Goal: Task Accomplishment & Management: Manage account settings

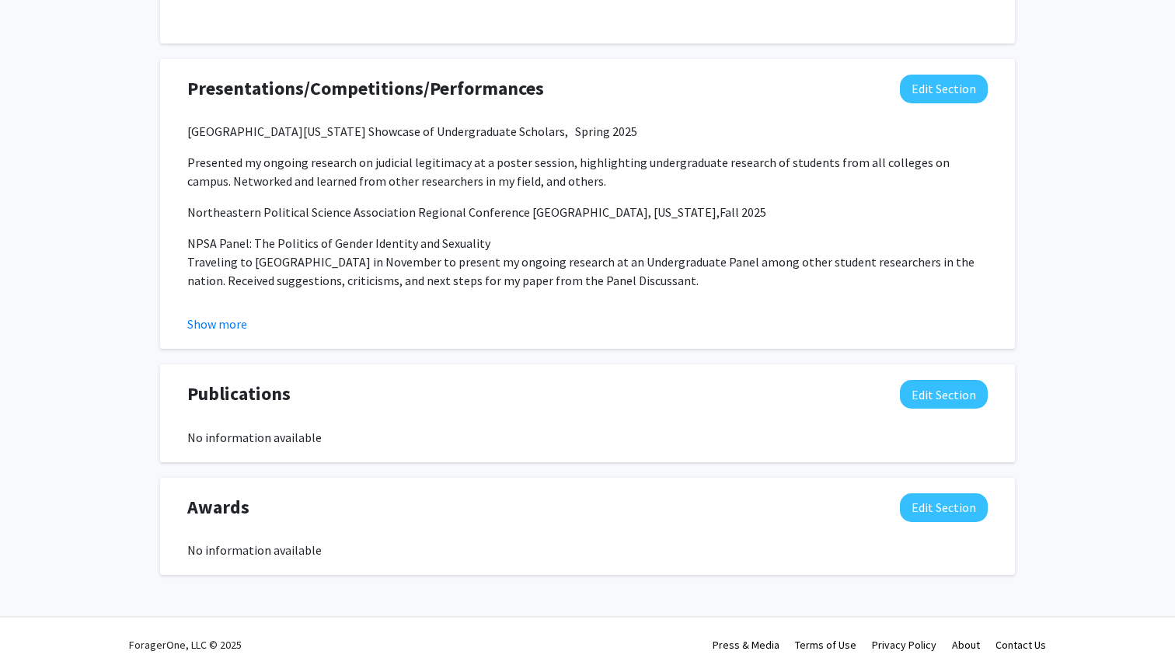
scroll to position [1410, 0]
click at [934, 512] on button "Edit Section" at bounding box center [944, 508] width 88 height 29
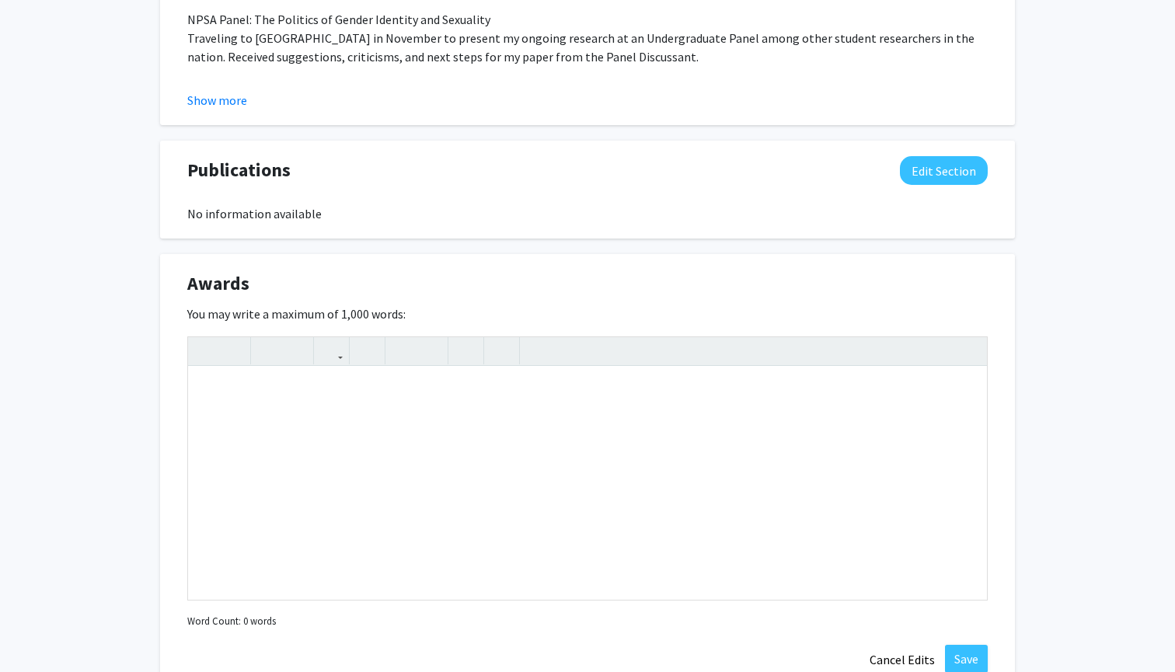
scroll to position [1665, 0]
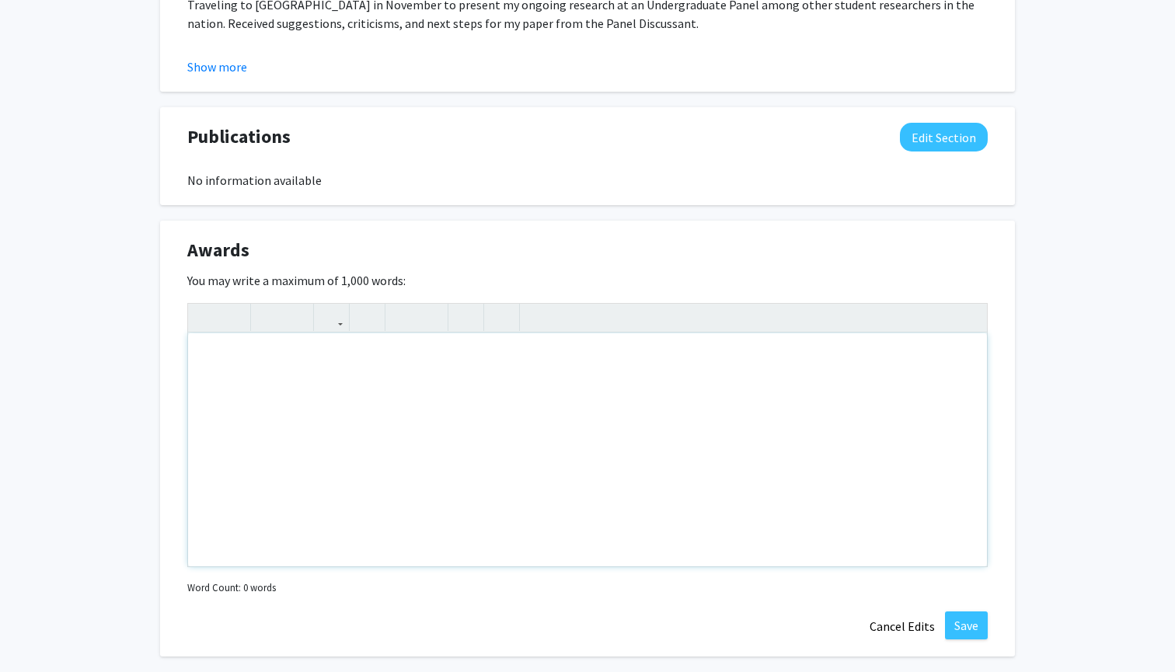
click at [271, 369] on div "Note to users with screen readers: Please deactivate our accessibility plugin f…" at bounding box center [587, 449] width 799 height 233
paste div "Note to users with screen readers: Please deactivate our accessibility plugin f…"
type textarea "<p>Presidential Scholarship Recipient Fall 2022 - Present</p><p>Dean's List Rec…"
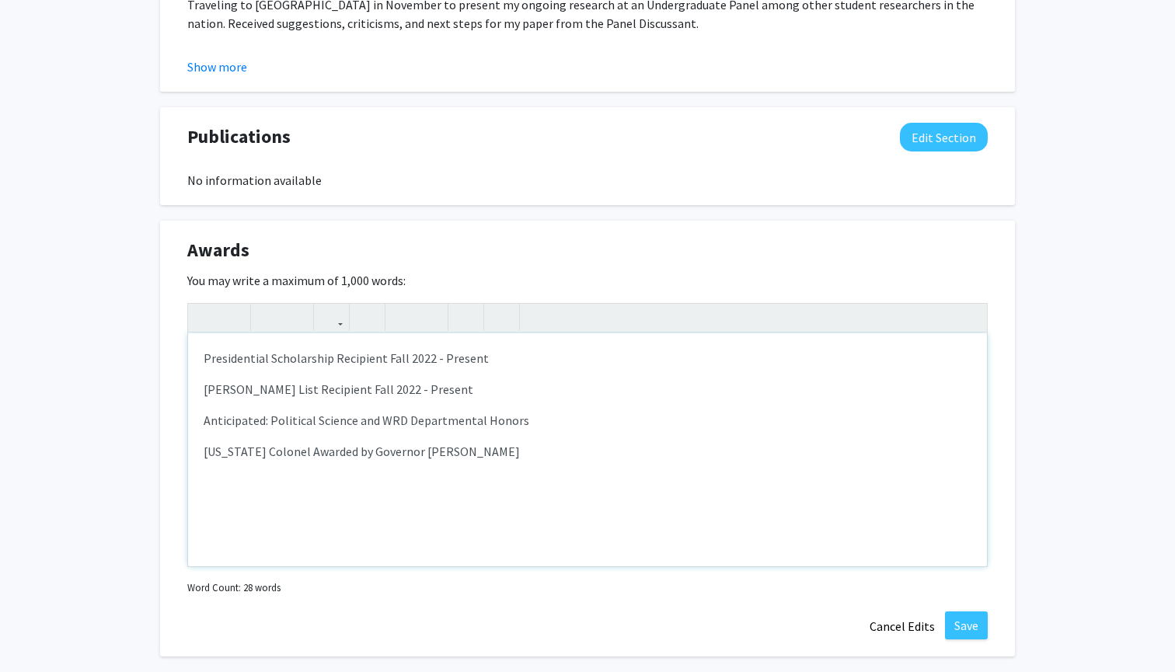
click at [475, 456] on p "Kentucky Colonel Awarded by Governor Andy Bashear" at bounding box center [588, 451] width 768 height 19
click at [453, 456] on p "Kentucky Colonel Awarded by Governor Andy Bashear" at bounding box center [588, 451] width 768 height 19
type textarea "<p>Presidential Scholarship Recipient Fall 2022 - Present</p><p>Dean's List Rec…"
click at [533, 465] on div "Presidential Scholarship Recipient Fall 2022 - Present Dean's List Recipient Fa…" at bounding box center [587, 449] width 799 height 233
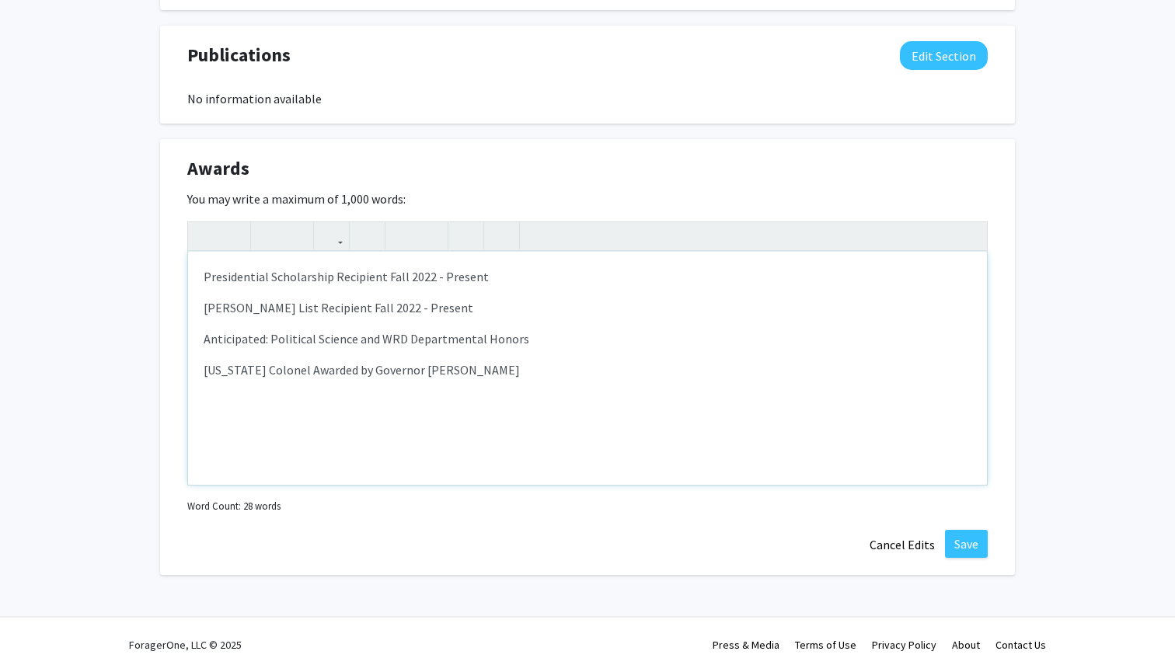
scroll to position [1749, 0]
click at [972, 550] on button "Save" at bounding box center [966, 544] width 43 height 28
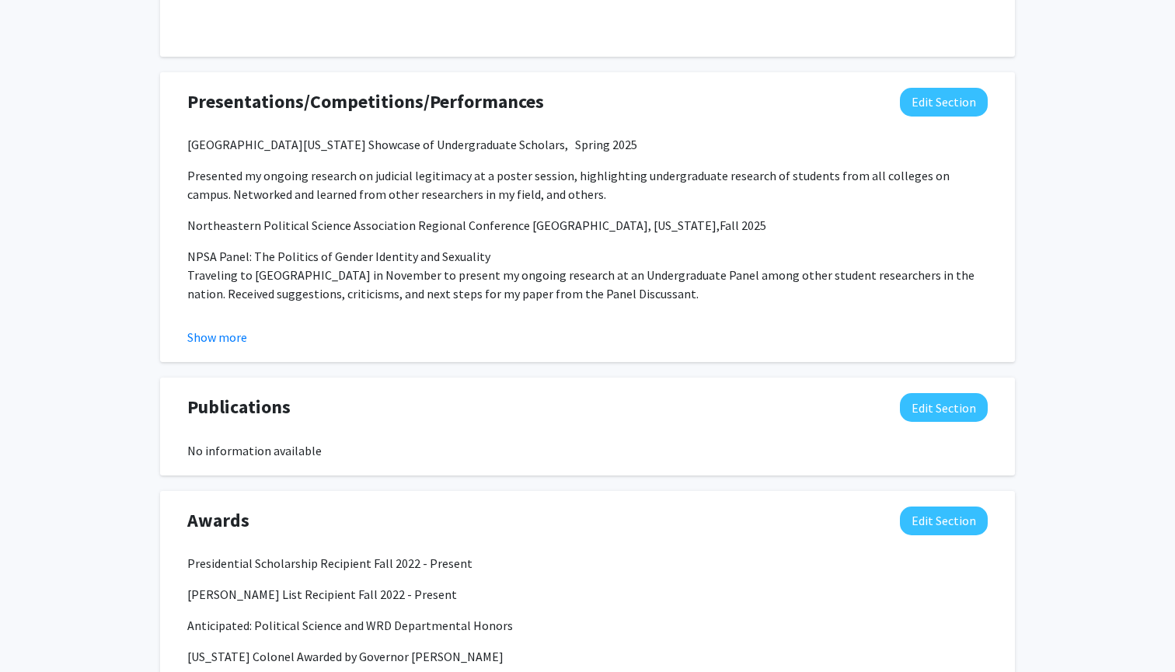
scroll to position [1380, 0]
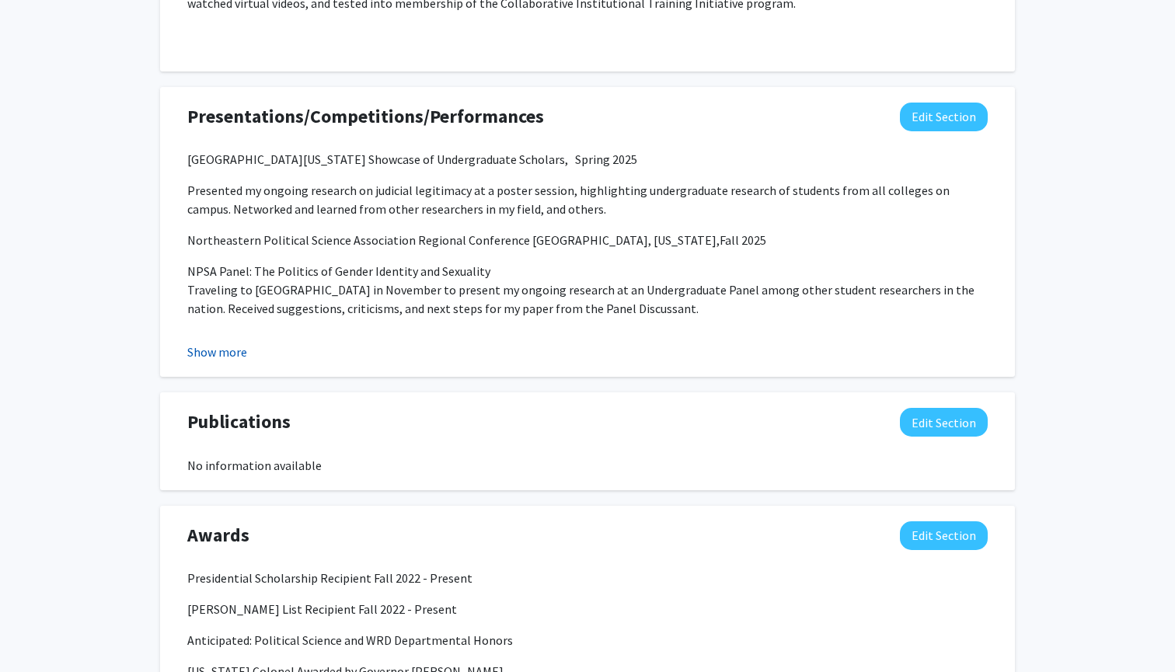
click at [235, 356] on button "Show more" at bounding box center [217, 352] width 60 height 19
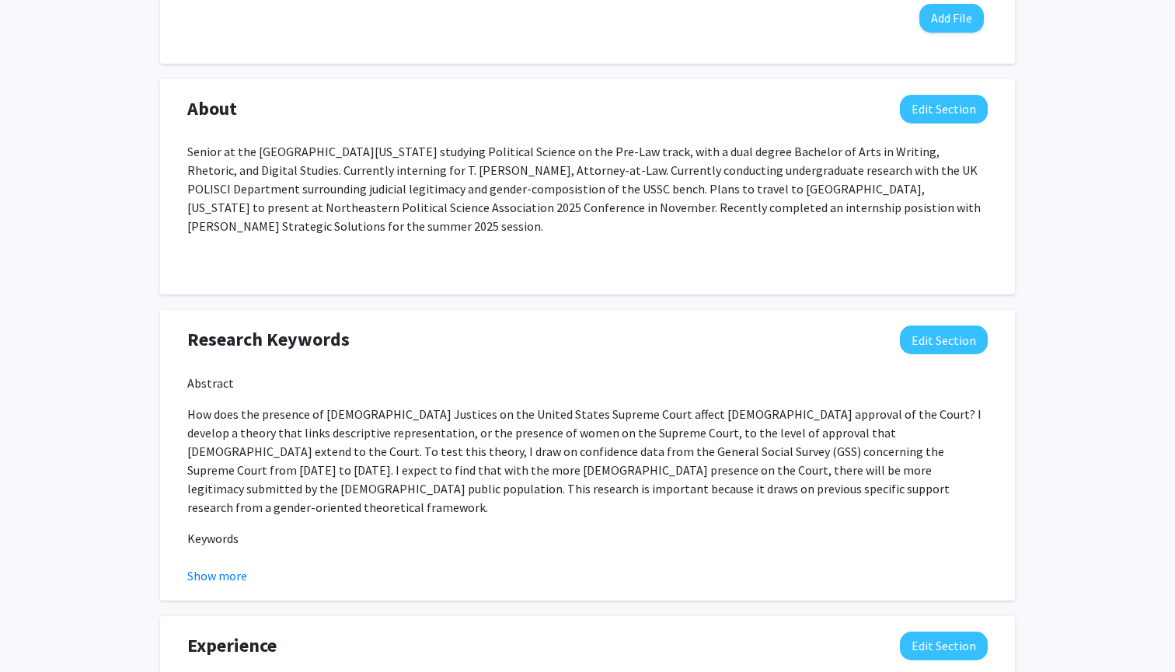
scroll to position [862, 0]
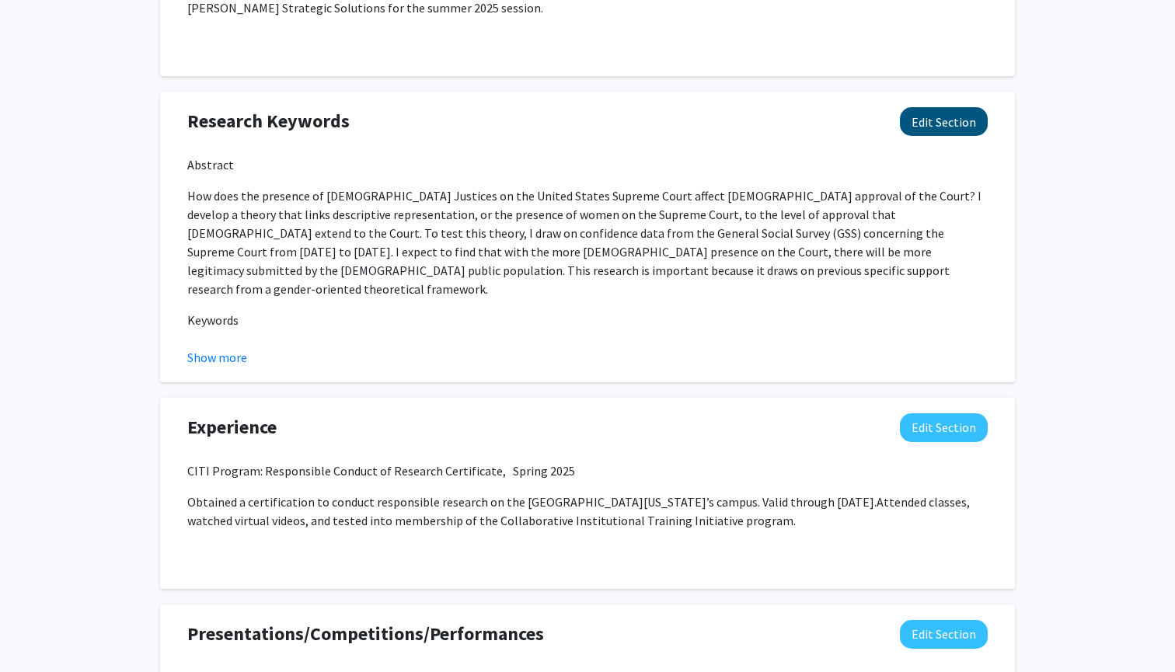
click at [962, 117] on button "Edit Section" at bounding box center [944, 121] width 88 height 29
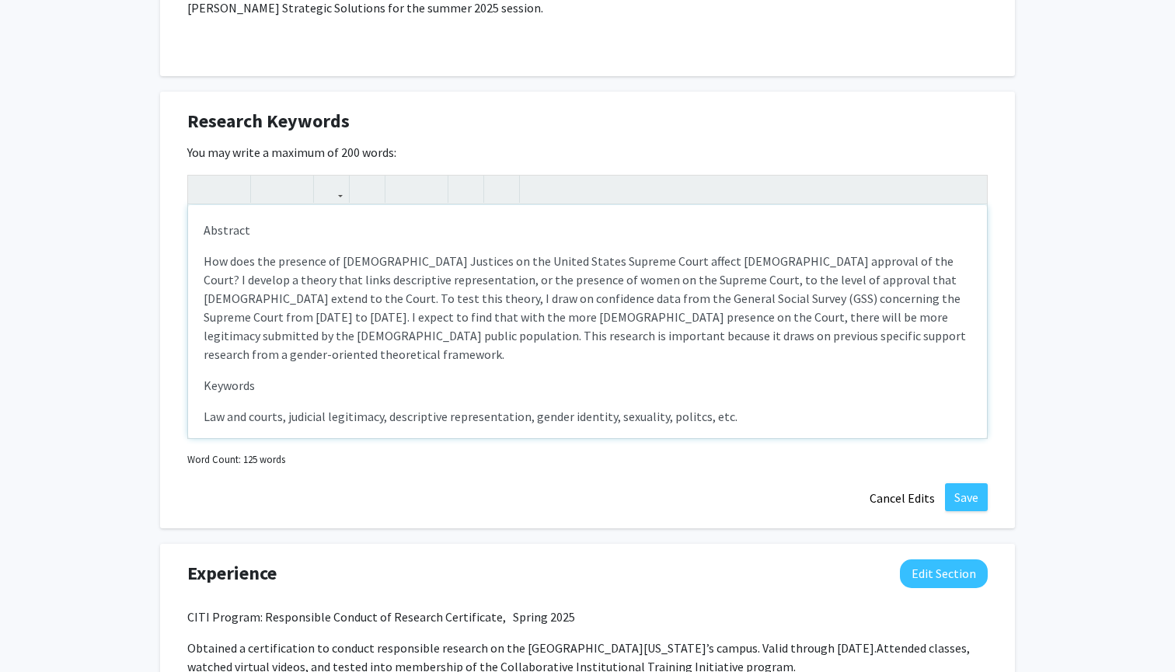
click at [203, 233] on div "Abstract How does the presence of female Justices on the United States Supreme …" at bounding box center [587, 321] width 799 height 233
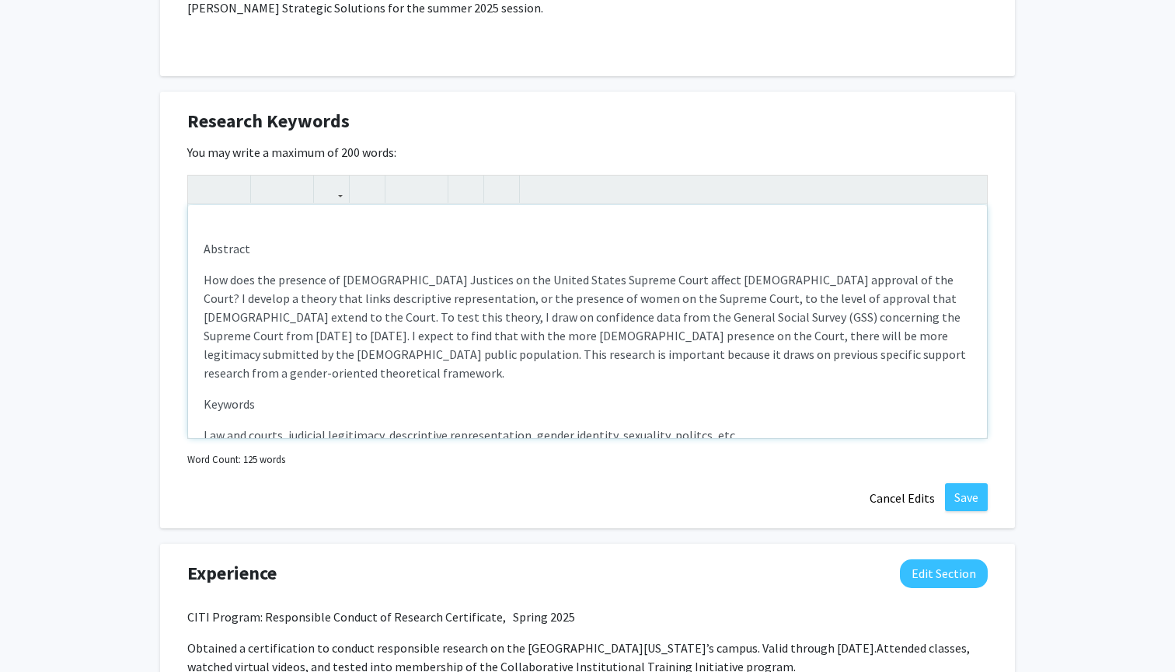
click at [231, 232] on div "Abstract How does the presence of female Justices on the United States Supreme …" at bounding box center [587, 321] width 799 height 233
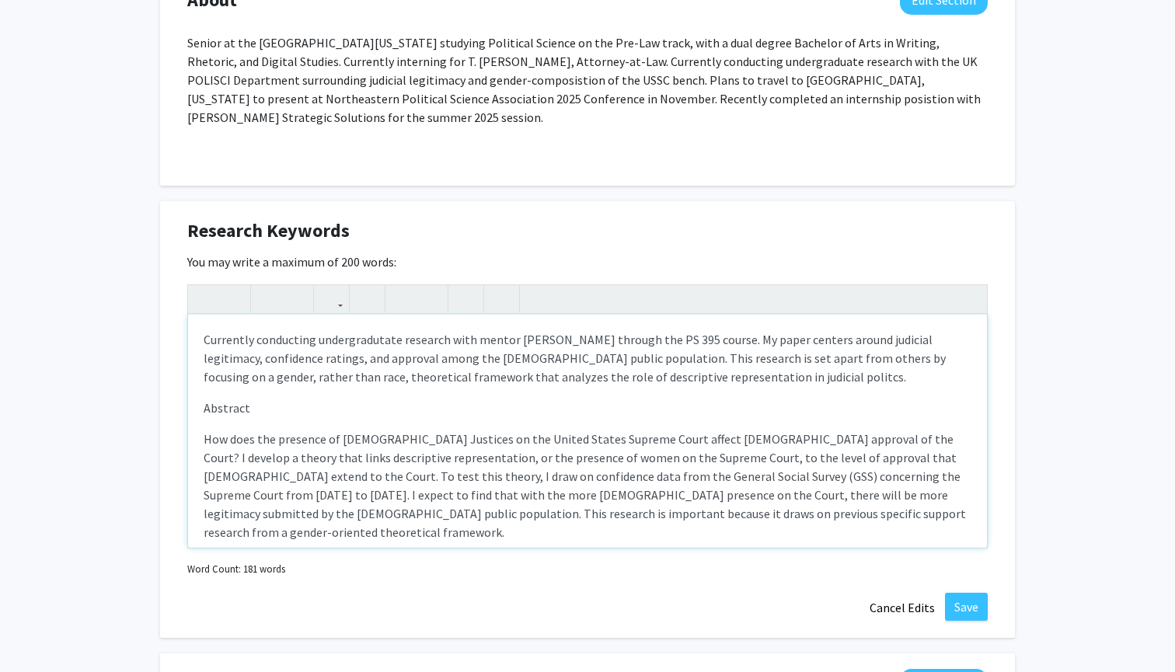
scroll to position [740, 0]
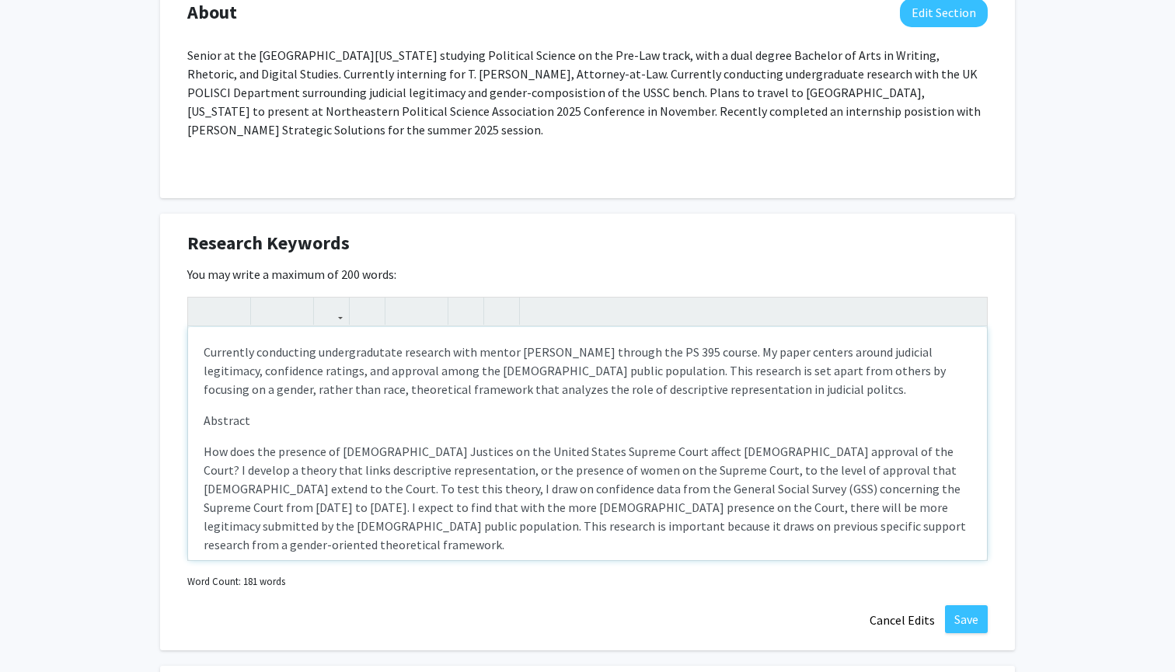
click at [205, 351] on p "Currently conducting undergradutate research with mentor [PERSON_NAME] through …" at bounding box center [588, 371] width 768 height 56
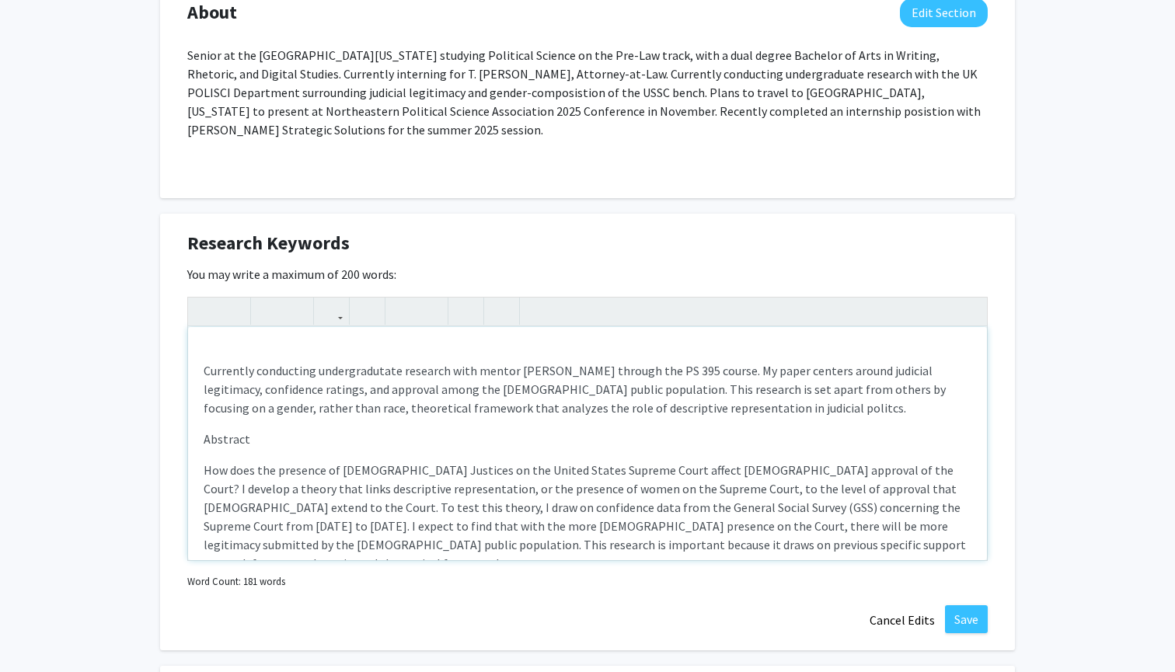
click at [222, 351] on div "Currently conducting undergradutate research with mentor Dr. Michael Zilis thro…" at bounding box center [587, 443] width 799 height 233
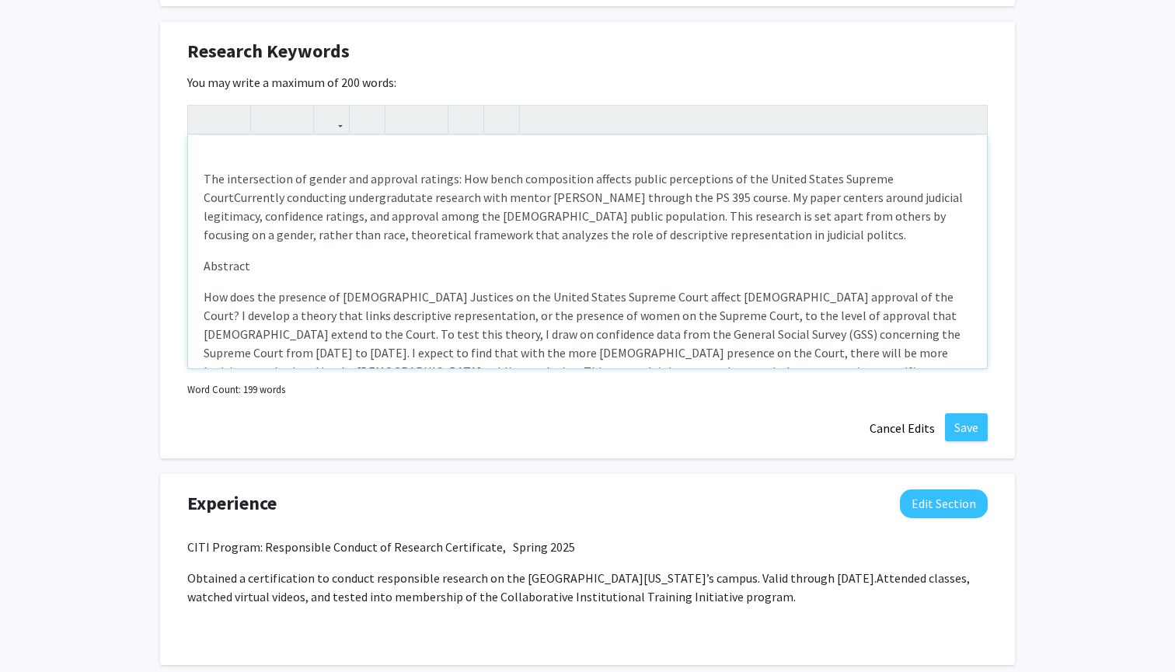
scroll to position [934, 0]
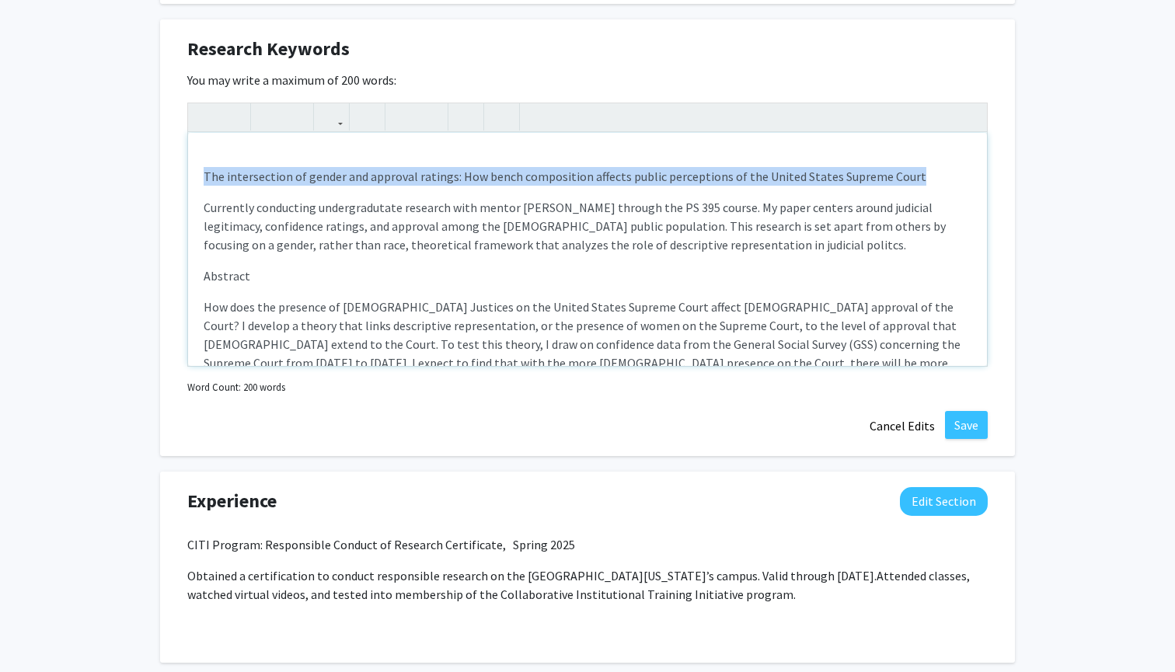
drag, startPoint x: 903, startPoint y: 178, endPoint x: 198, endPoint y: 182, distance: 705.1
click at [197, 181] on div "The intersection of gender and approval ratings: How bench composition affects …" at bounding box center [587, 249] width 799 height 233
type textarea "<br><p><strong>The intersection of gender and approval ratings: How bench compo…"
click at [201, 124] on icon "button" at bounding box center [205, 117] width 13 height 26
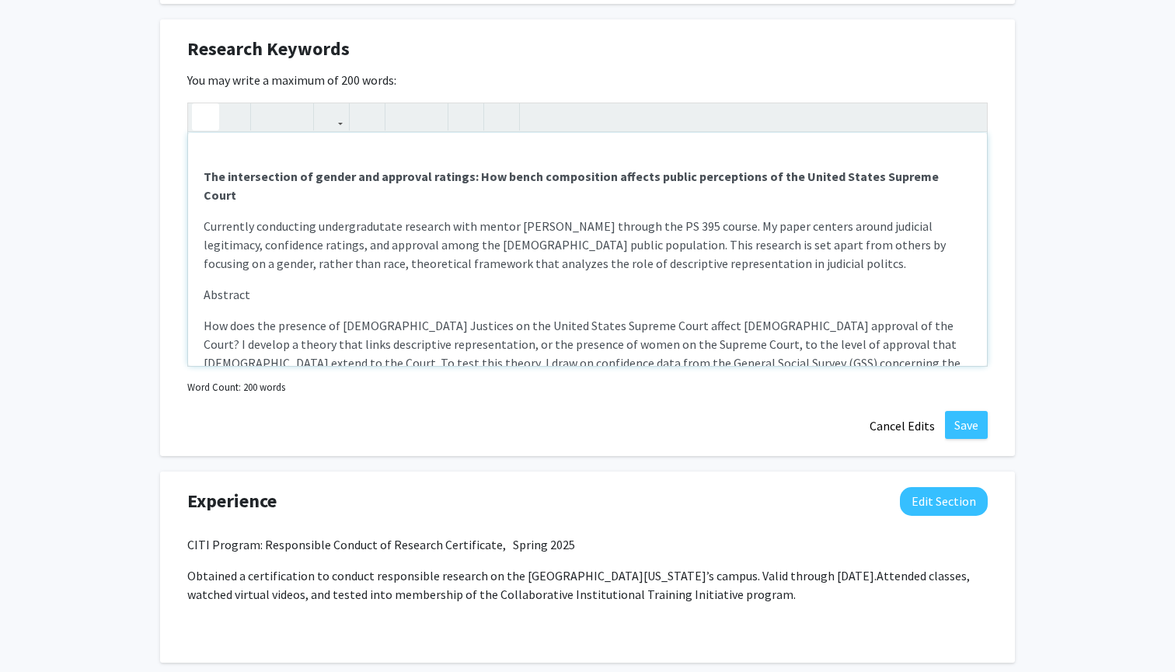
click at [287, 229] on p "Currently conducting undergradutate research with mentor [PERSON_NAME] through …" at bounding box center [588, 245] width 768 height 56
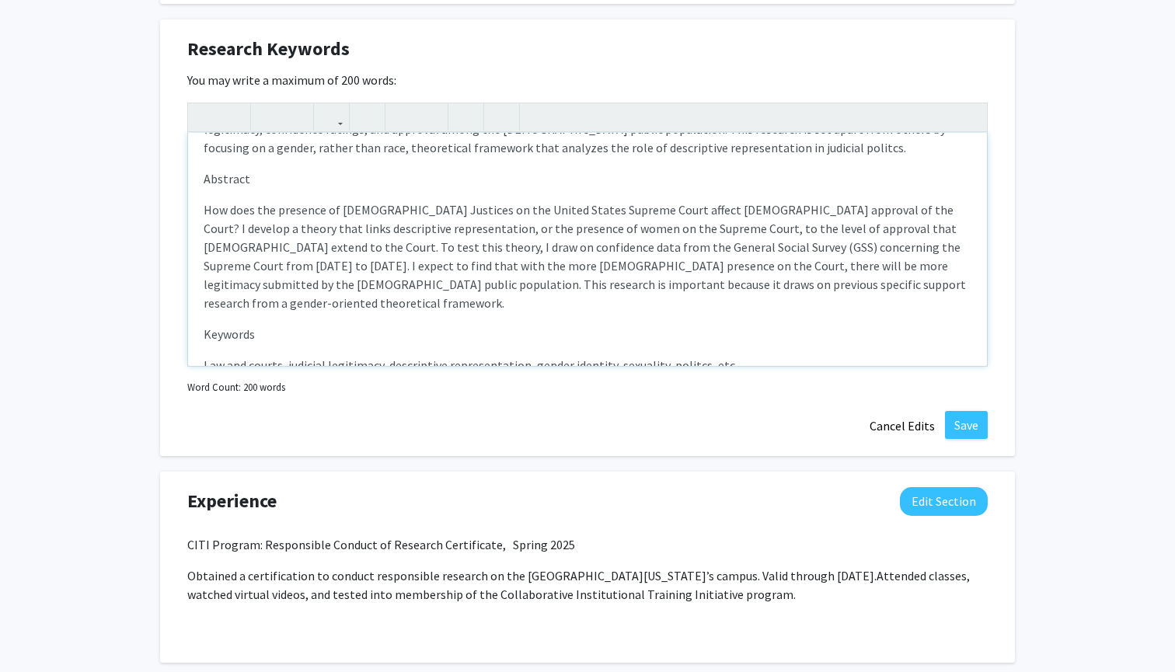
scroll to position [115, 0]
click at [966, 433] on button "Save" at bounding box center [966, 425] width 43 height 28
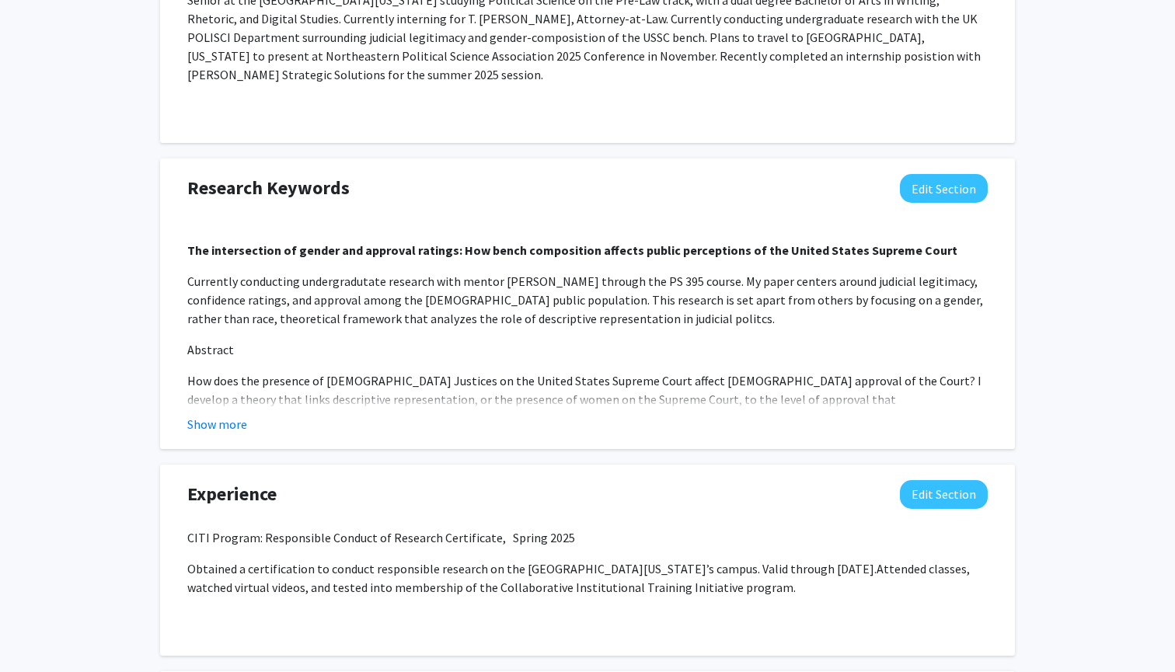
scroll to position [796, 0]
click at [222, 421] on button "Show more" at bounding box center [217, 423] width 60 height 19
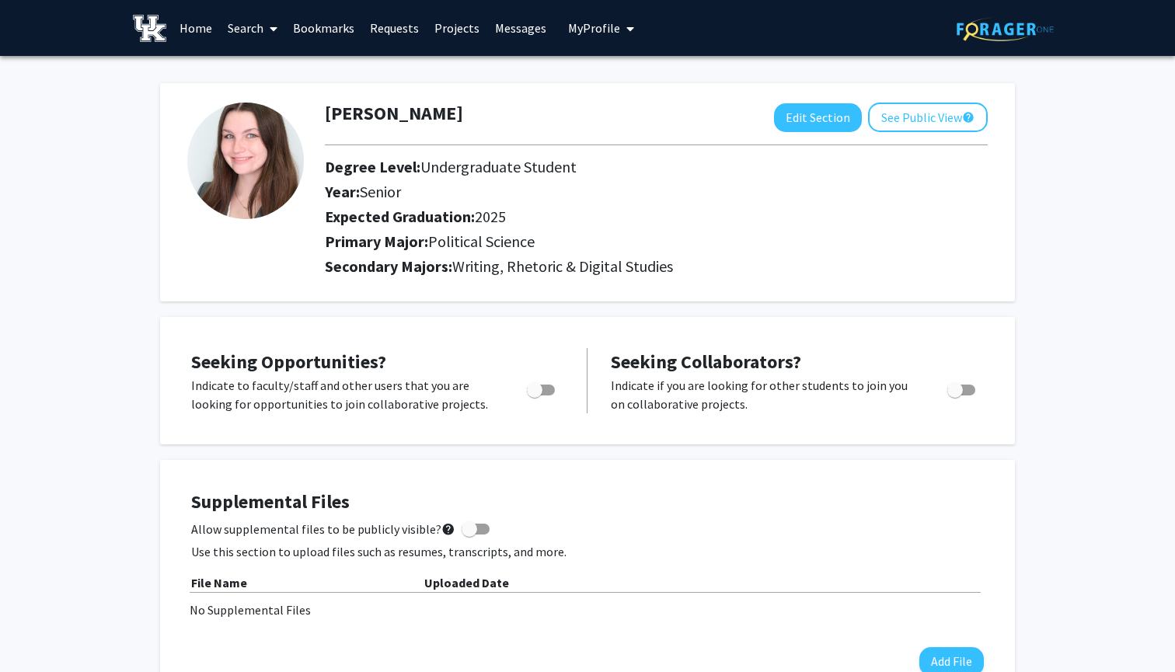
scroll to position [0, 0]
click at [584, 27] on span "My Profile" at bounding box center [594, 28] width 52 height 16
click at [645, 87] on span "View Profile" at bounding box center [665, 89] width 94 height 17
